Goal: Information Seeking & Learning: Check status

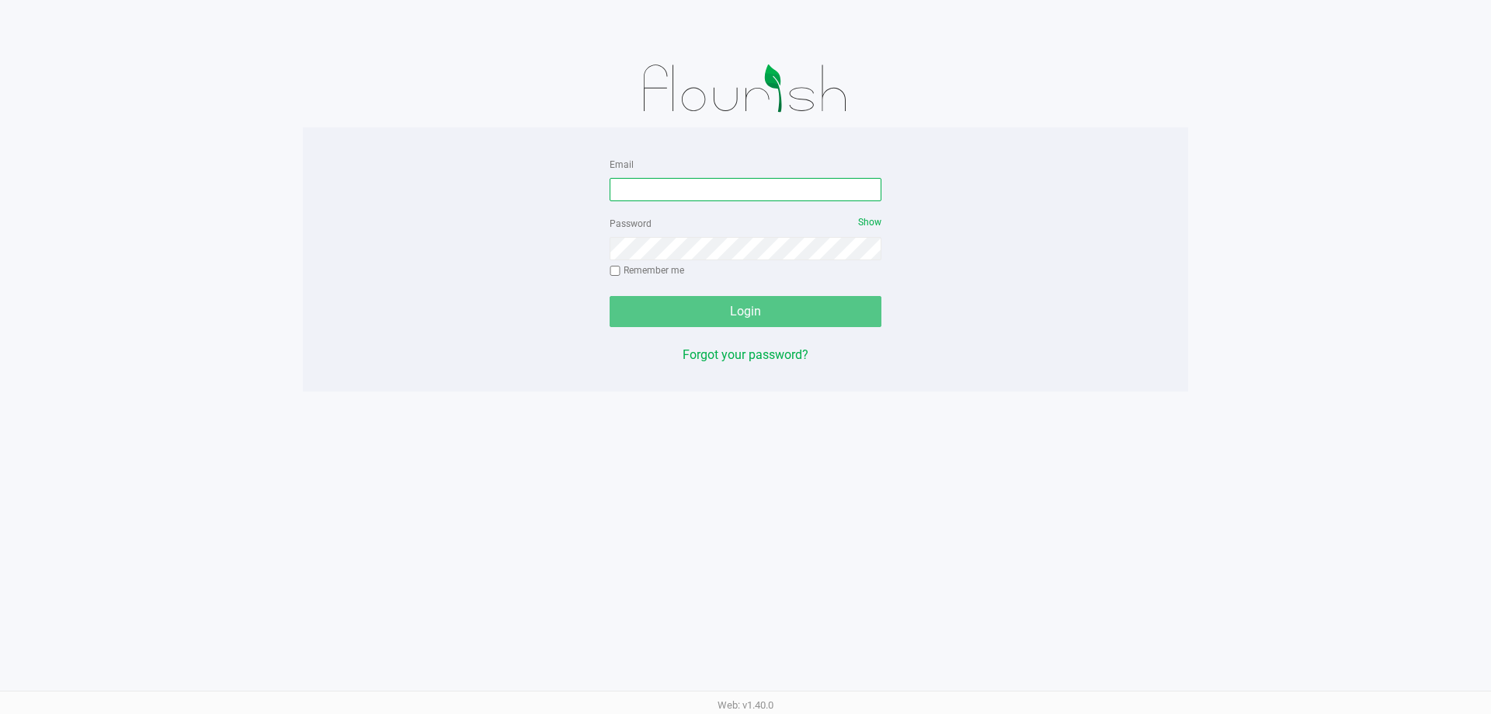
click at [742, 188] on input "Email" at bounding box center [746, 189] width 272 height 23
type input "[EMAIL_ADDRESS][DOMAIN_NAME]"
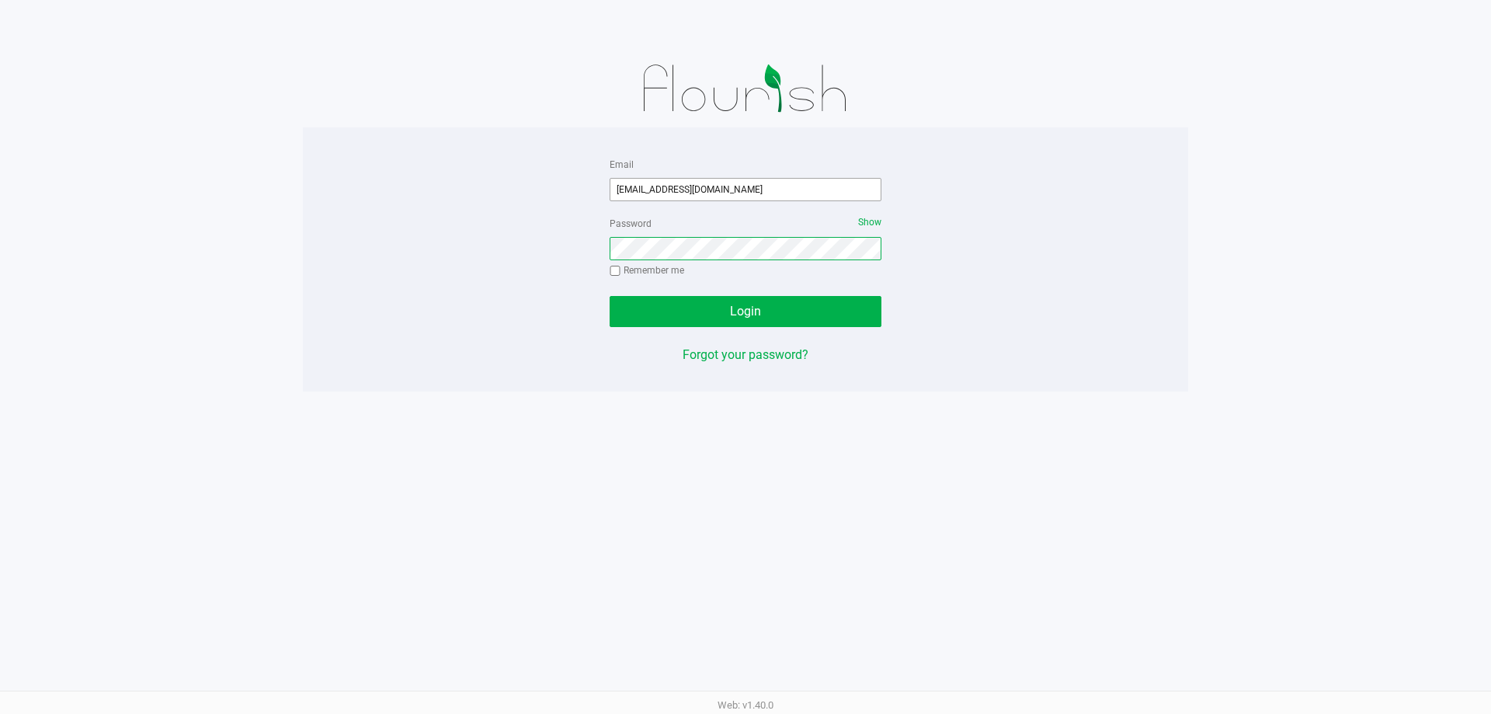
click at [610, 296] on button "Login" at bounding box center [746, 311] width 272 height 31
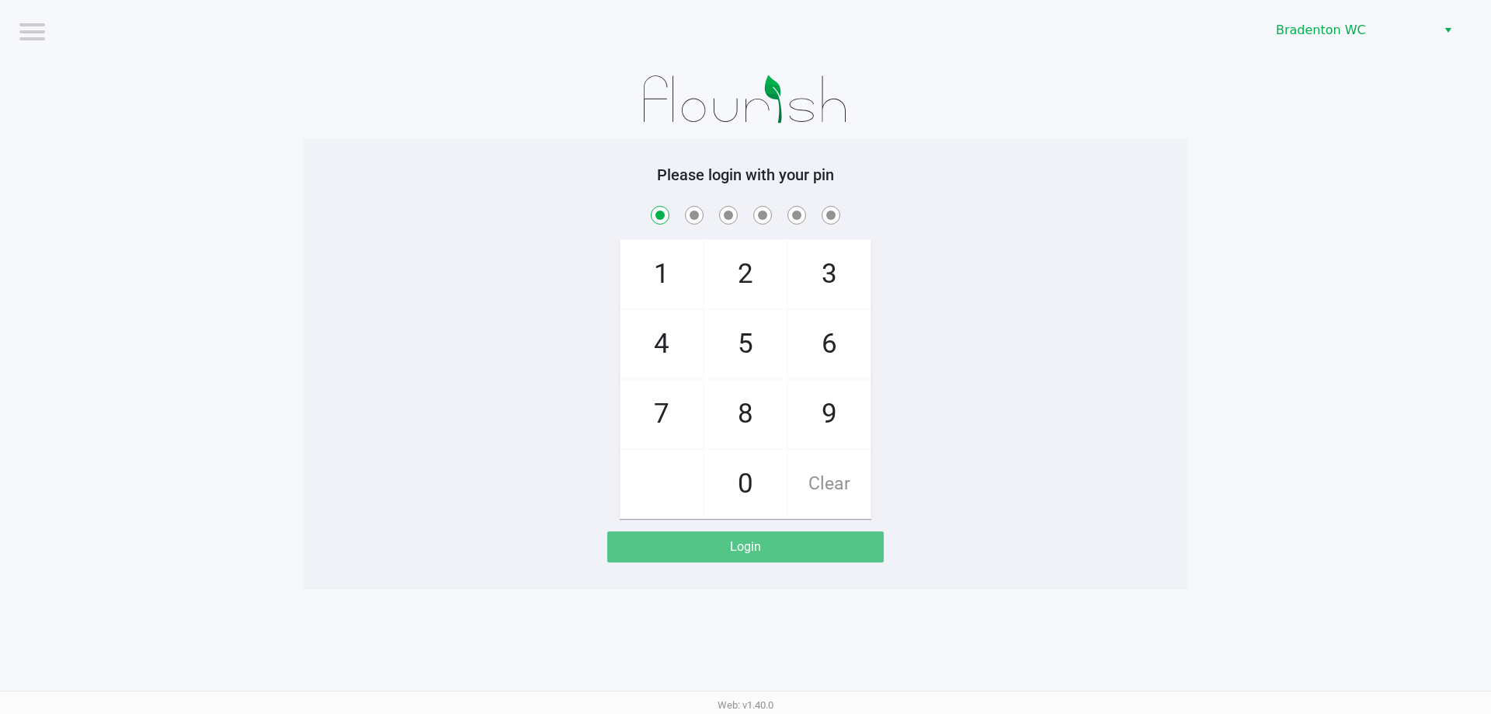
checkbox input "true"
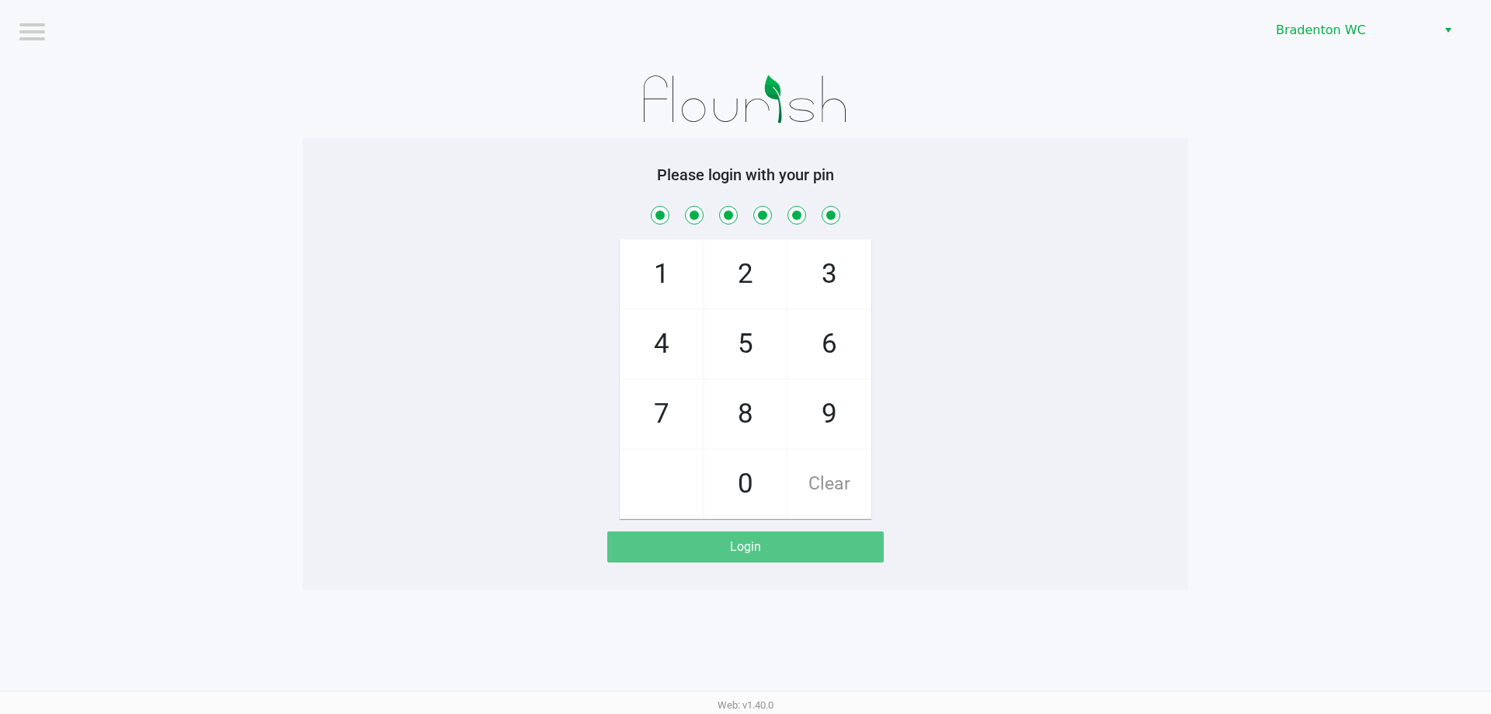
checkbox input "true"
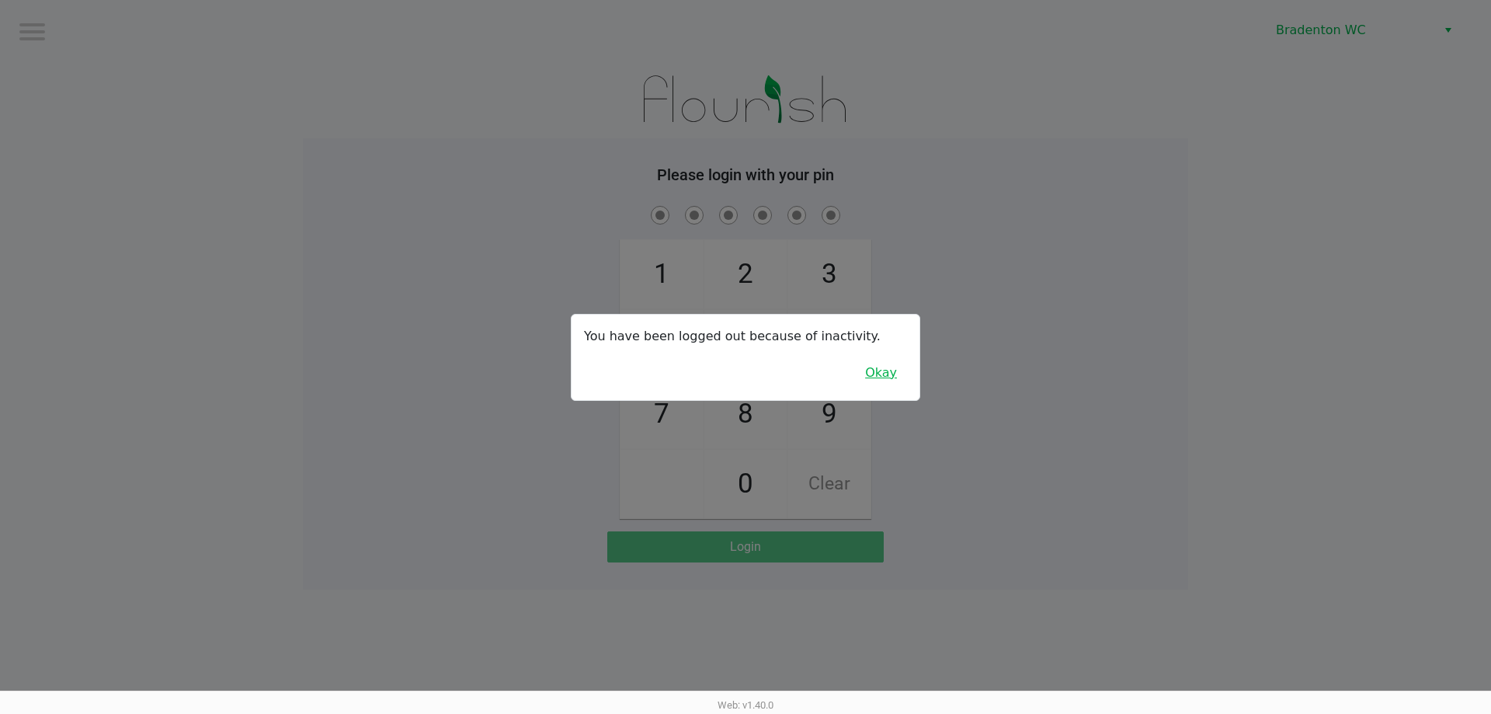
click at [891, 370] on button "Okay" at bounding box center [881, 373] width 52 height 30
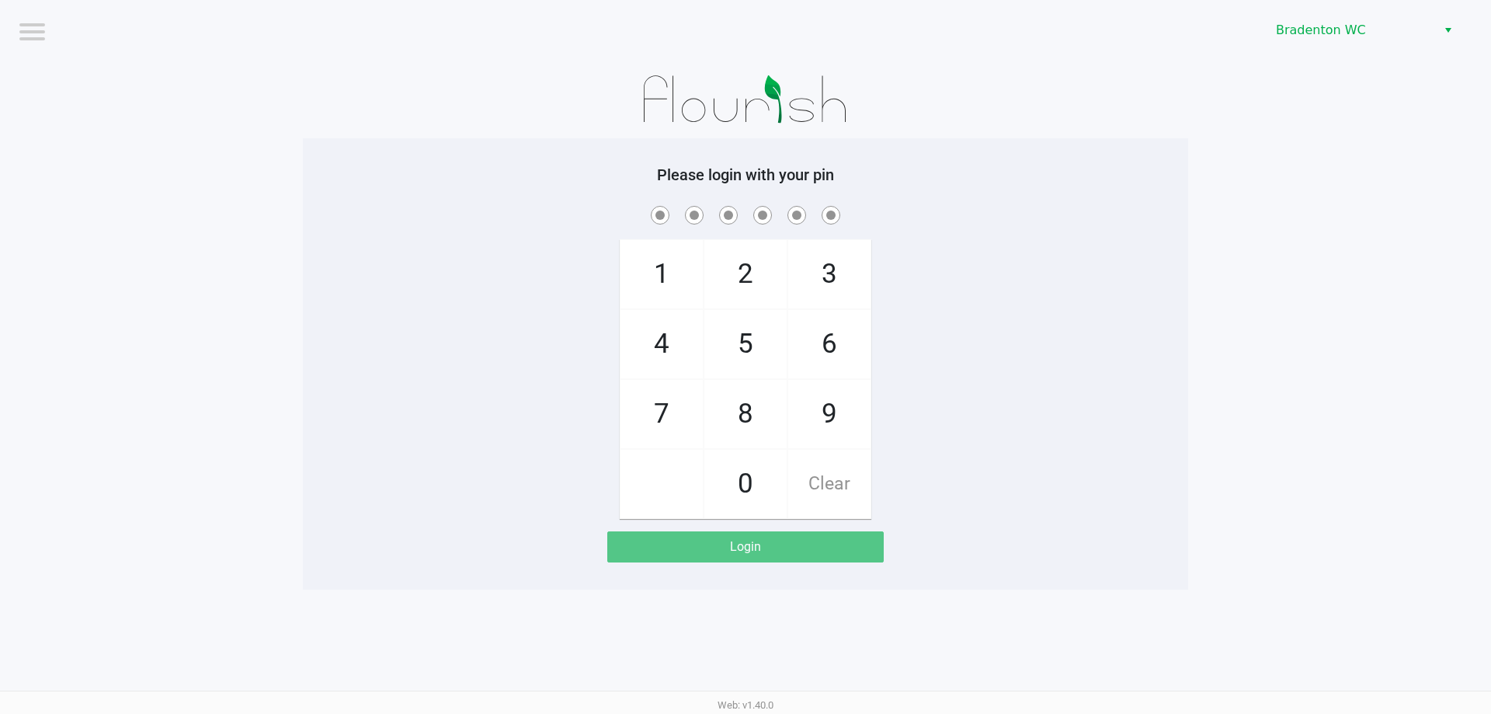
click at [984, 345] on div "1 4 7 2 5 8 0 3 6 9 Clear" at bounding box center [745, 361] width 885 height 316
click at [901, 233] on div "1 4 7 2 5 8 0 3 6 9 Clear" at bounding box center [745, 361] width 885 height 316
drag, startPoint x: 979, startPoint y: 297, endPoint x: 991, endPoint y: 296, distance: 11.7
click at [990, 296] on div "1 4 7 2 5 8 0 3 6 9 Clear" at bounding box center [745, 361] width 885 height 316
click at [993, 296] on div "1 4 7 2 5 8 0 3 6 9 Clear" at bounding box center [745, 361] width 885 height 316
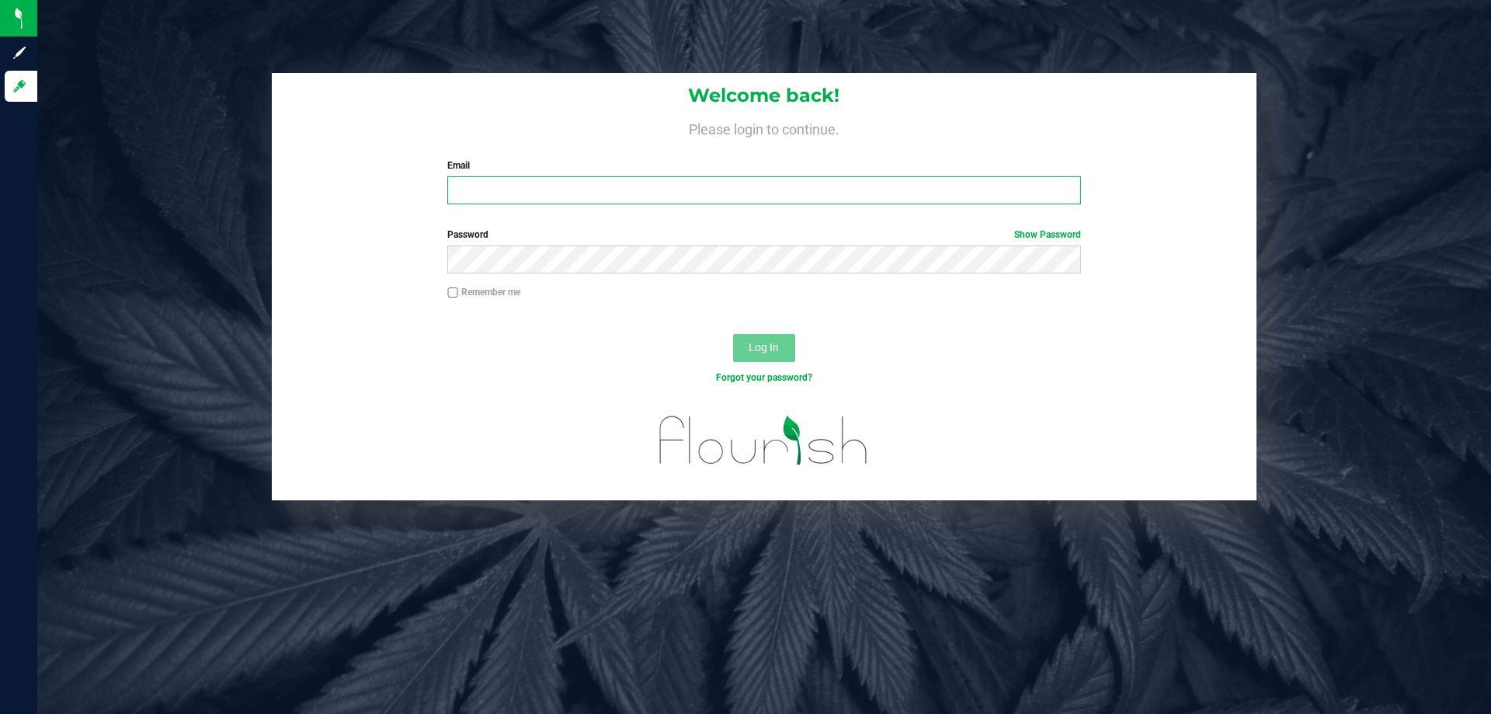
click at [495, 189] on input "Email" at bounding box center [763, 190] width 633 height 28
type input "[EMAIL_ADDRESS][DOMAIN_NAME]"
click at [733, 334] on button "Log In" at bounding box center [764, 348] width 62 height 28
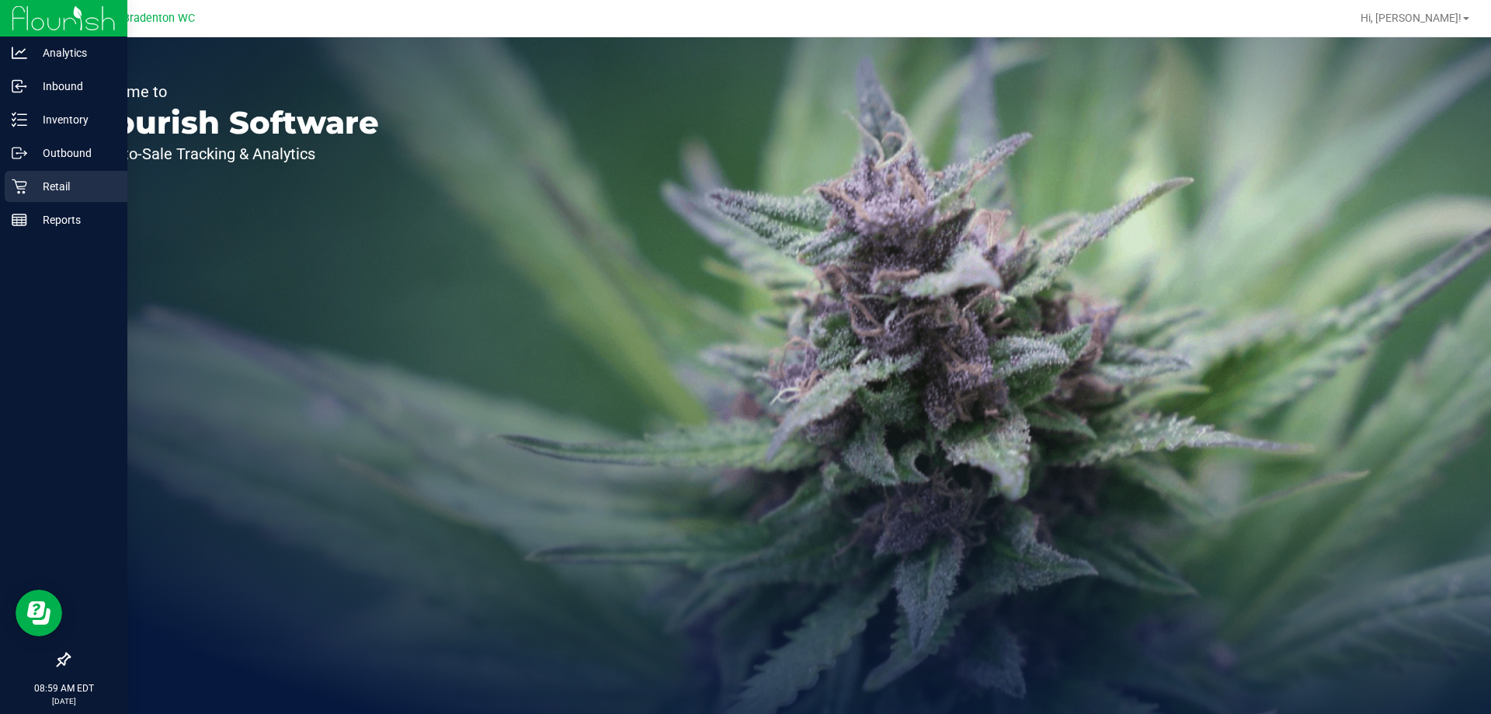
click at [61, 198] on div "Retail" at bounding box center [66, 186] width 123 height 31
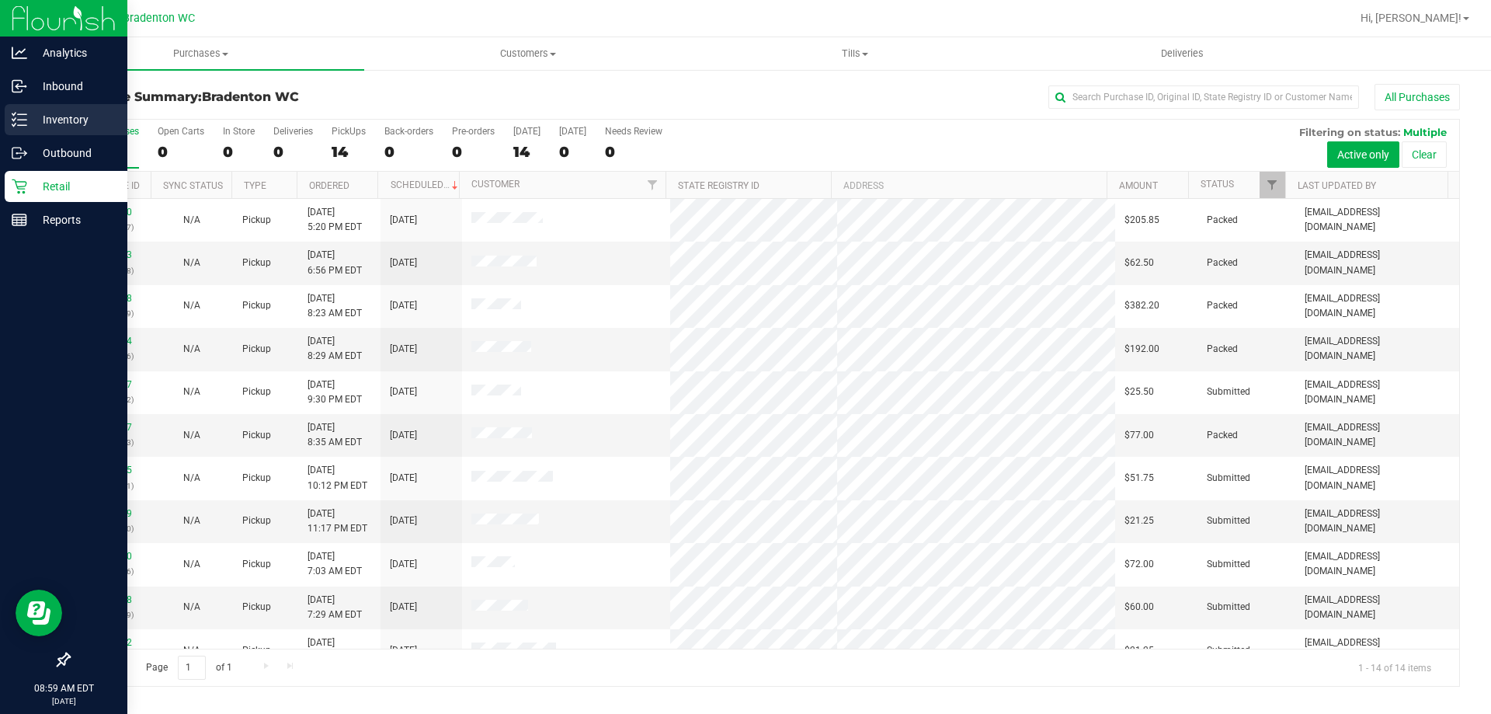
click at [79, 122] on p "Inventory" at bounding box center [73, 119] width 93 height 19
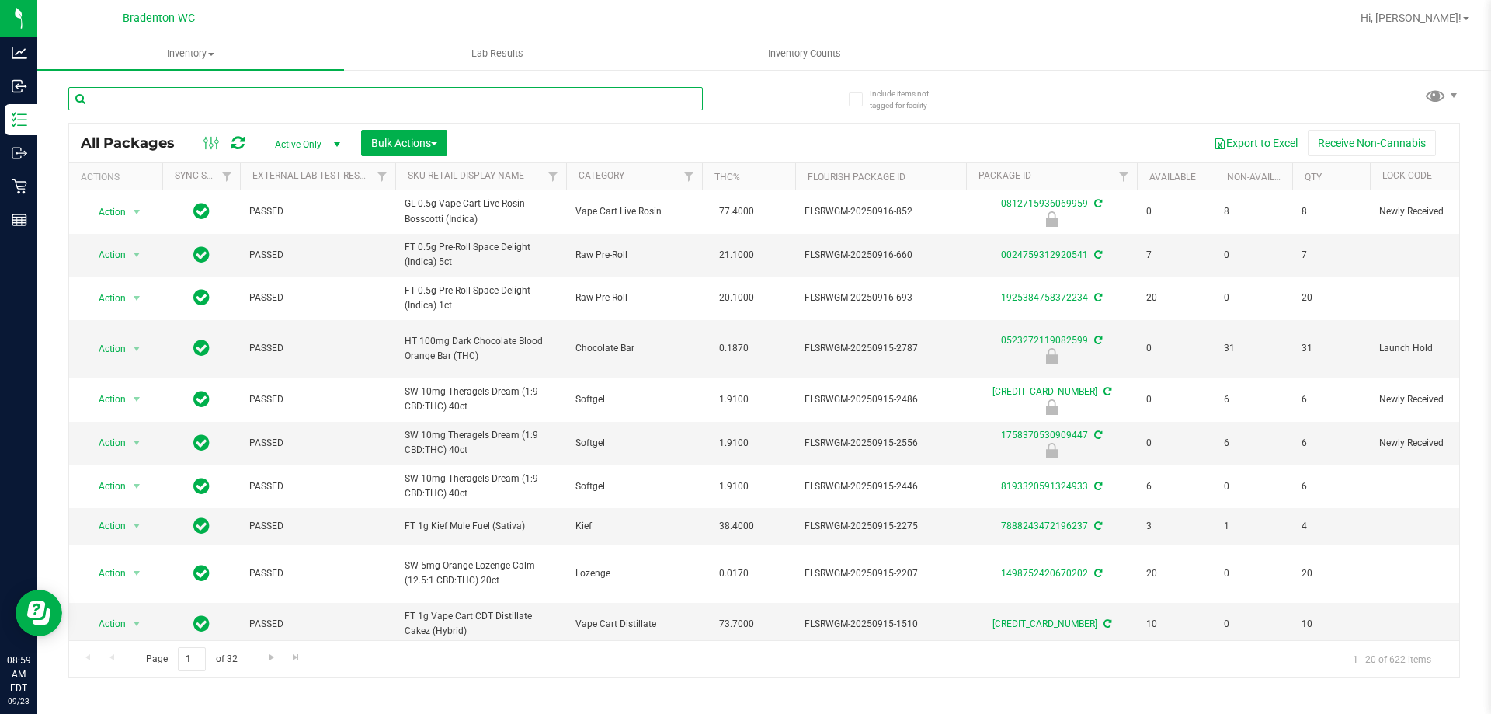
click at [168, 100] on input "text" at bounding box center [385, 98] width 634 height 23
paste input "SN250728DC1-0804"
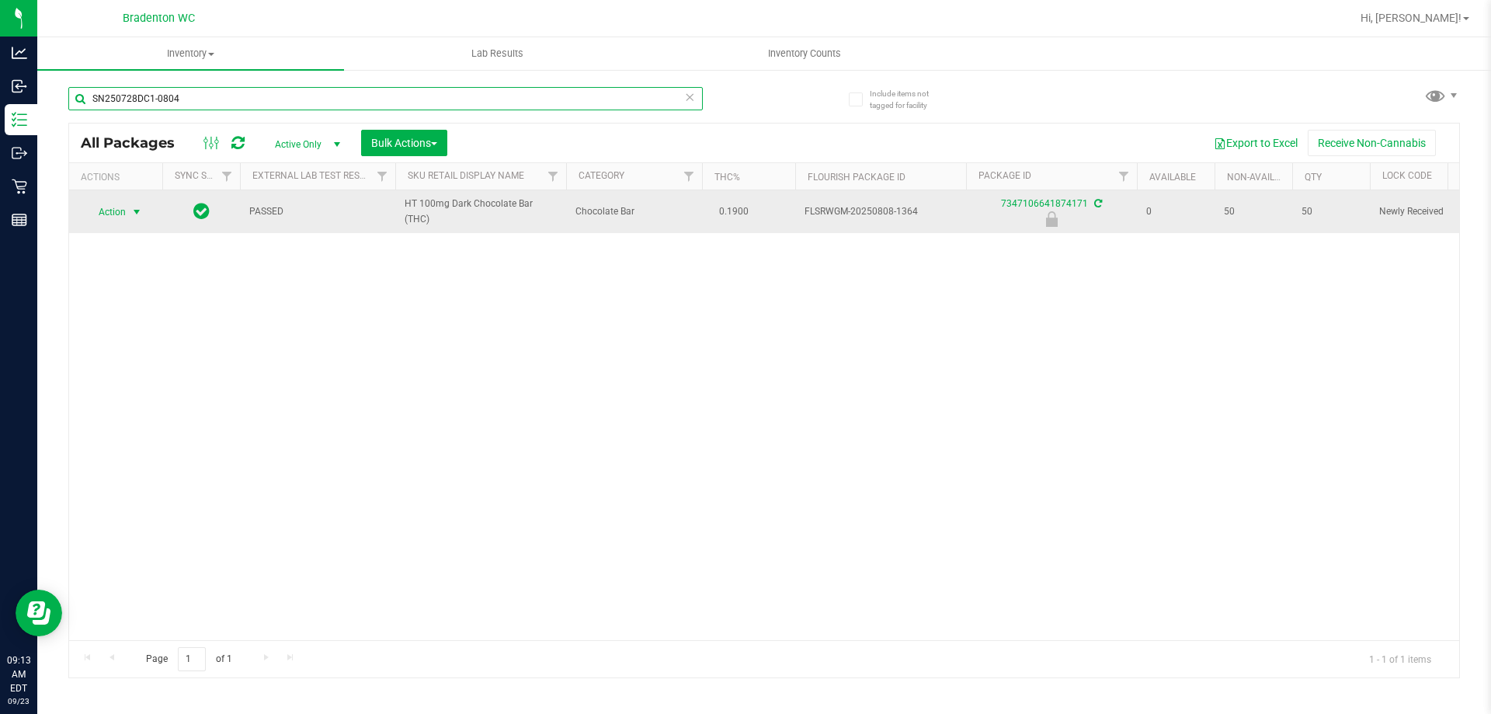
type input "SN250728DC1-0804"
click at [121, 209] on span "Action" at bounding box center [106, 212] width 42 height 22
